Goal: Browse casually

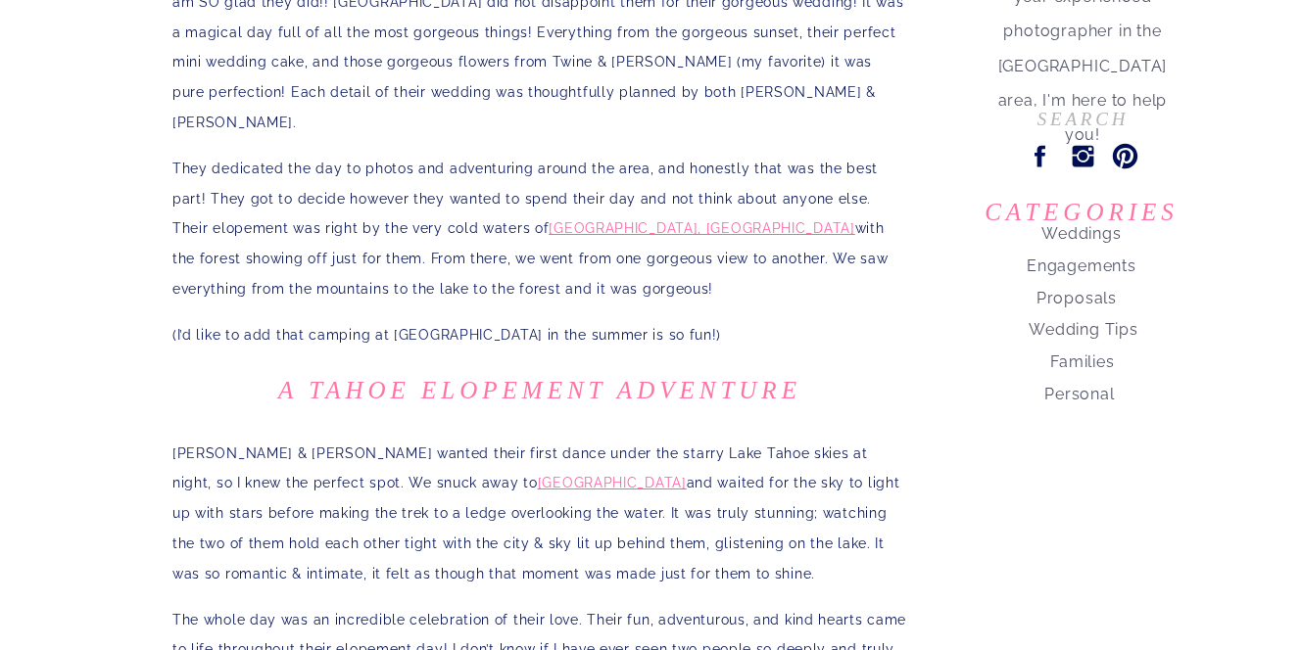
scroll to position [639, 0]
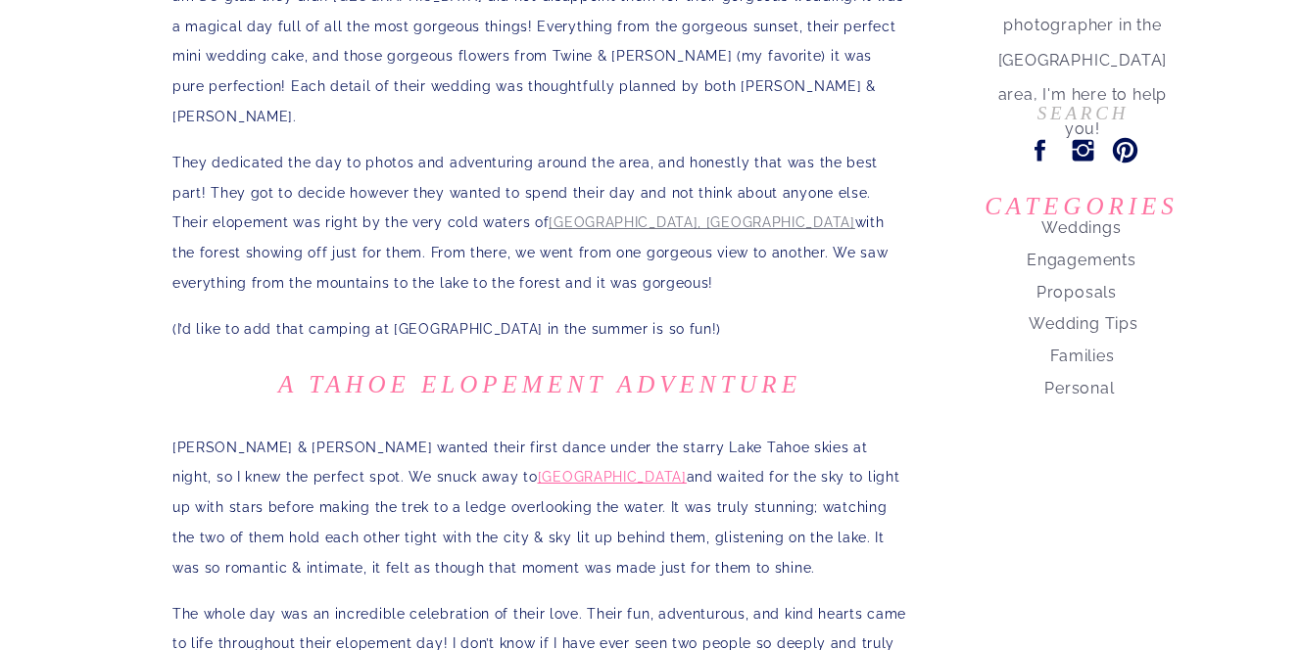
click at [617, 214] on span "[GEOGRAPHIC_DATA], [GEOGRAPHIC_DATA]" at bounding box center [701, 222] width 306 height 16
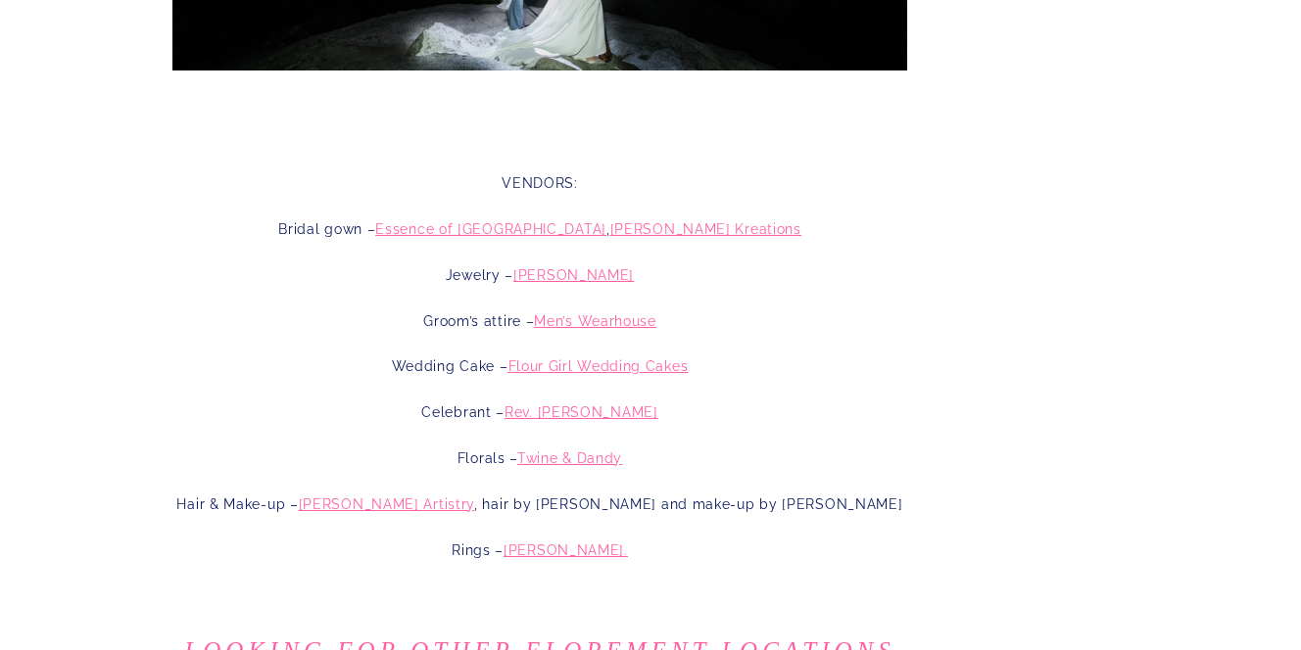
scroll to position [14238, 0]
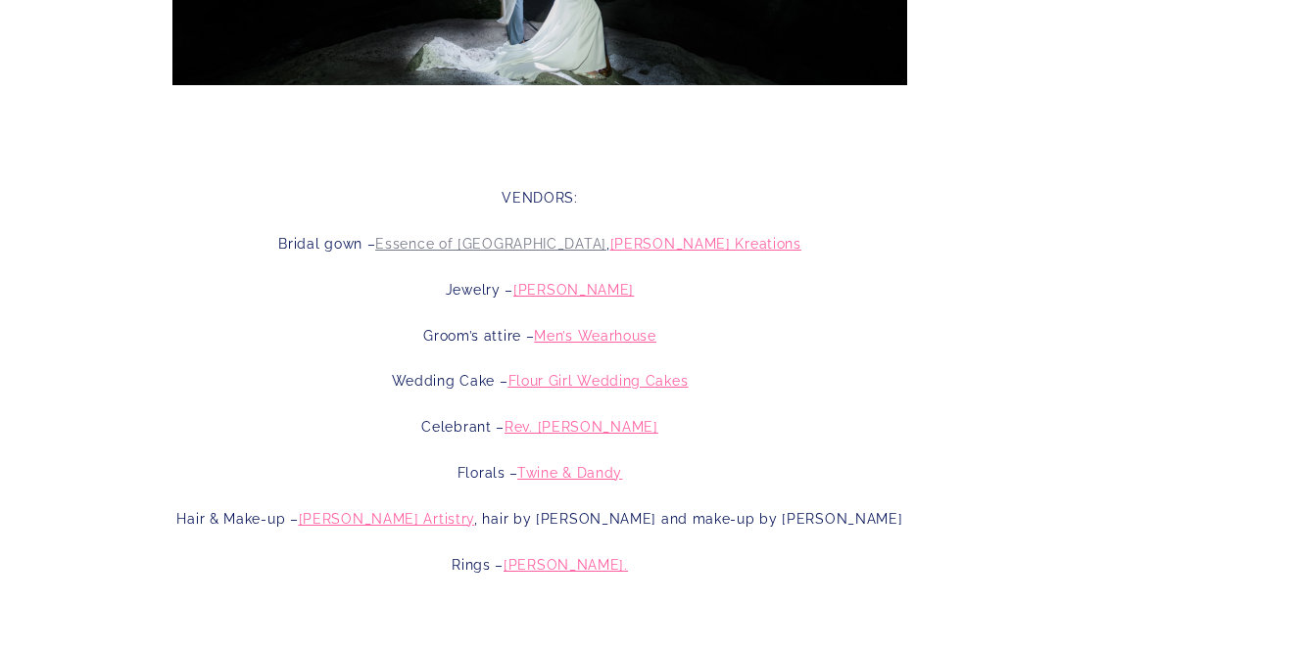
click at [584, 236] on span "Essence of [GEOGRAPHIC_DATA]" at bounding box center [490, 244] width 231 height 16
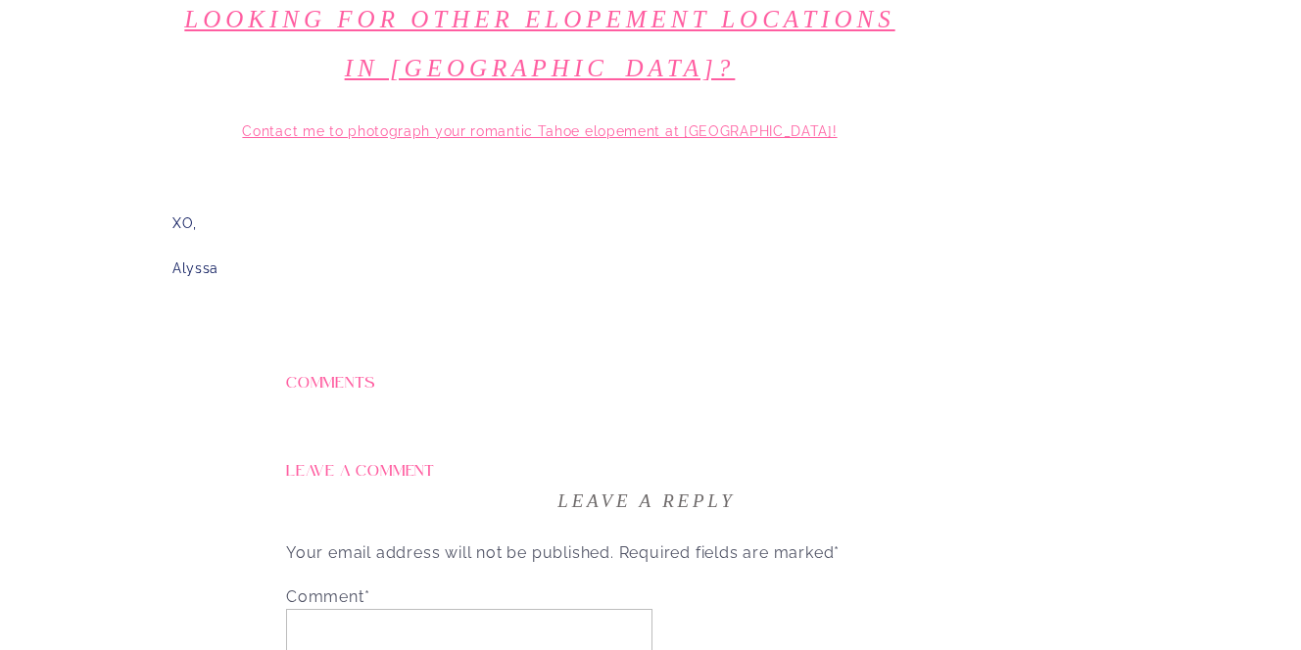
scroll to position [14894, 0]
